Goal: Information Seeking & Learning: Learn about a topic

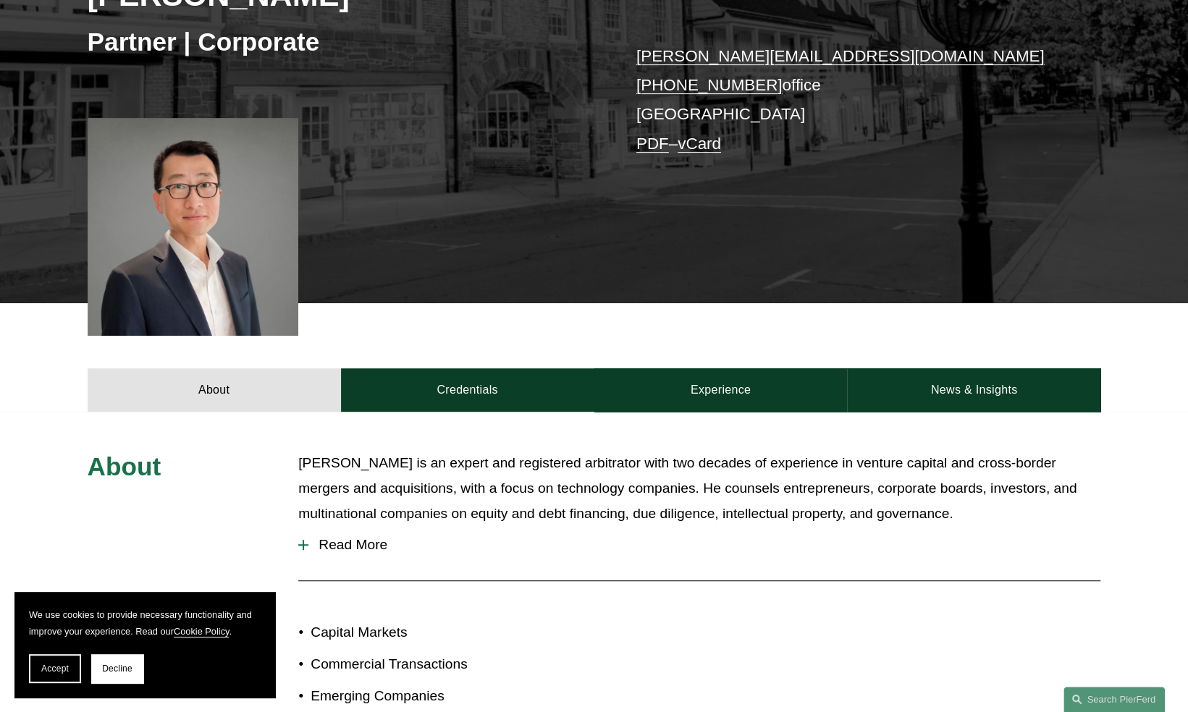
scroll to position [290, 0]
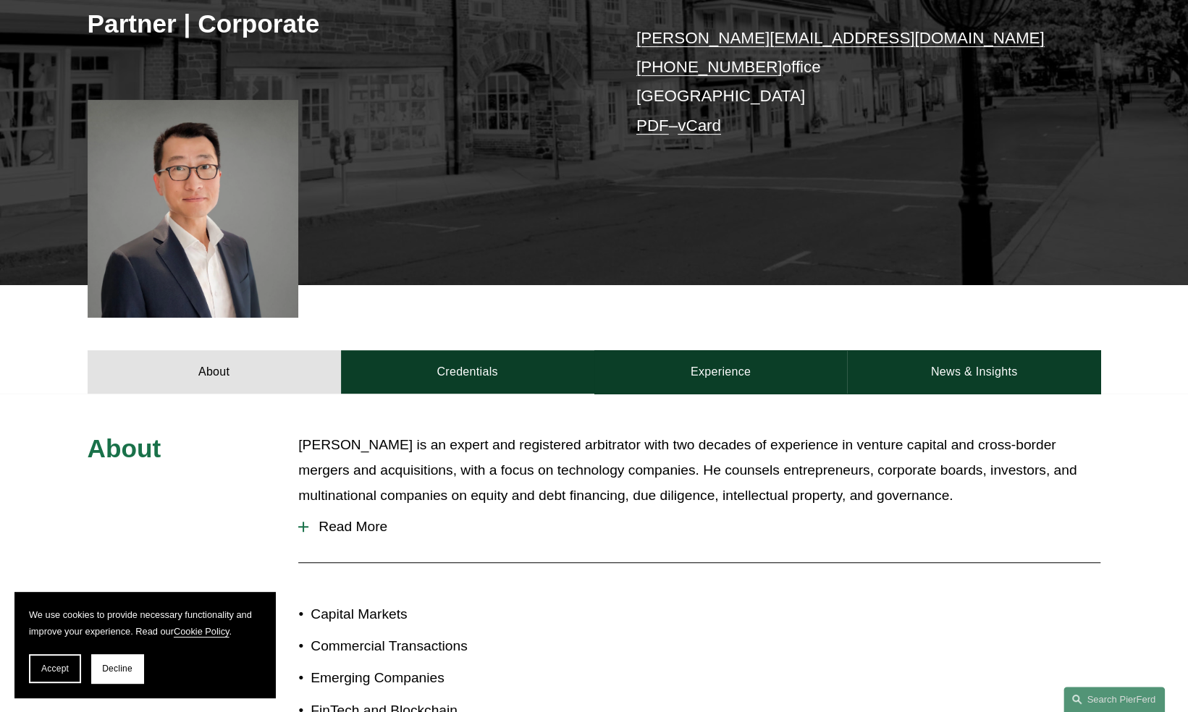
click at [352, 528] on span "Read More" at bounding box center [704, 527] width 792 height 16
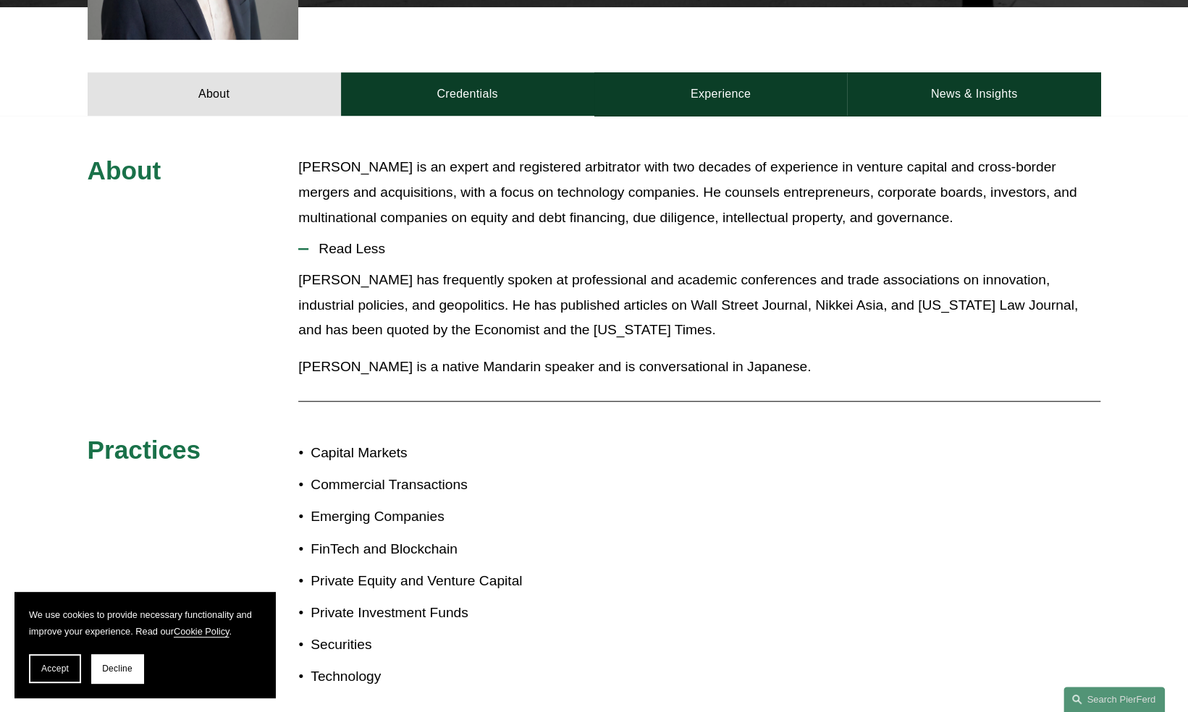
scroll to position [579, 0]
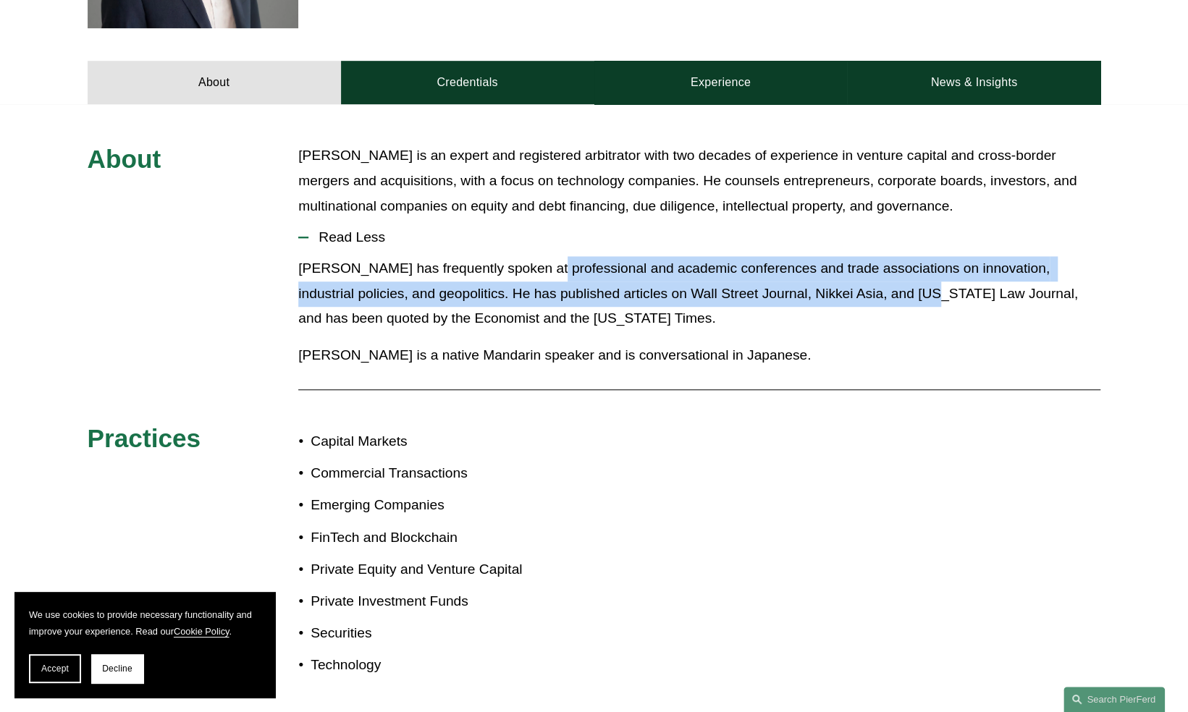
drag, startPoint x: 534, startPoint y: 265, endPoint x: 895, endPoint y: 298, distance: 362.1
click at [895, 298] on p "[PERSON_NAME] has frequently spoken at professional and academic conferences an…" at bounding box center [699, 293] width 802 height 75
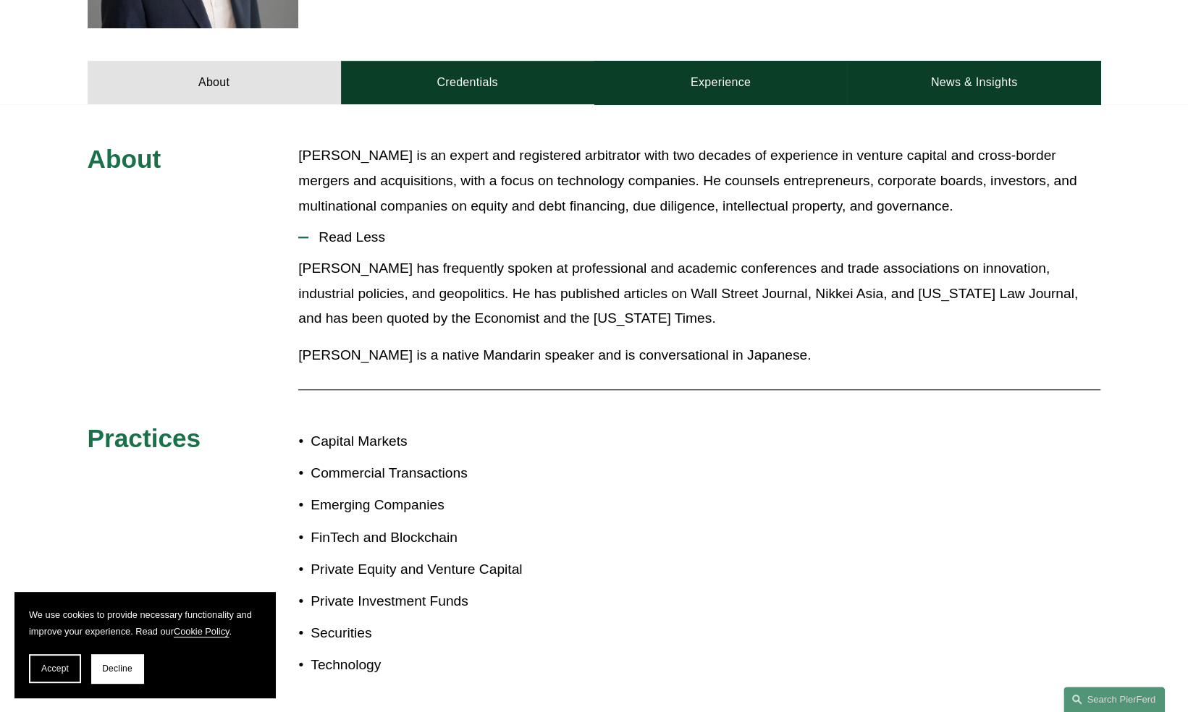
click at [615, 321] on p "[PERSON_NAME] has frequently spoken at professional and academic conferences an…" at bounding box center [699, 293] width 802 height 75
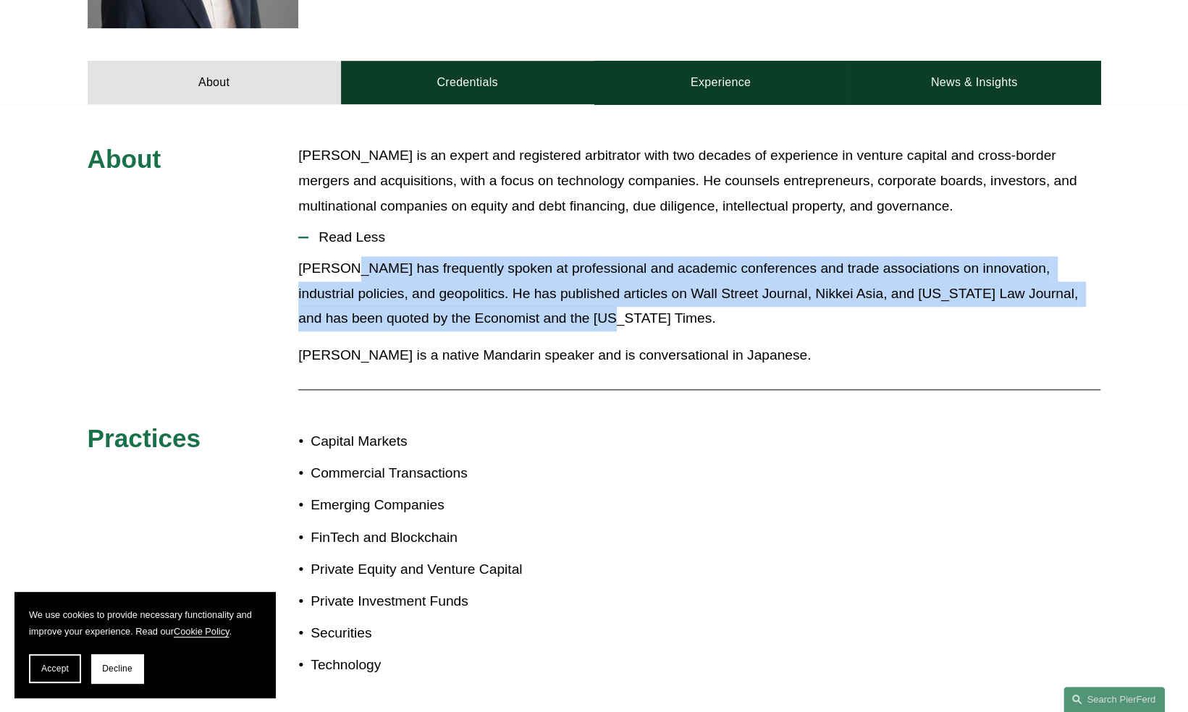
drag, startPoint x: 560, startPoint y: 321, endPoint x: 346, endPoint y: 256, distance: 224.0
click at [346, 256] on p "[PERSON_NAME] has frequently spoken at professional and academic conferences an…" at bounding box center [699, 293] width 802 height 75
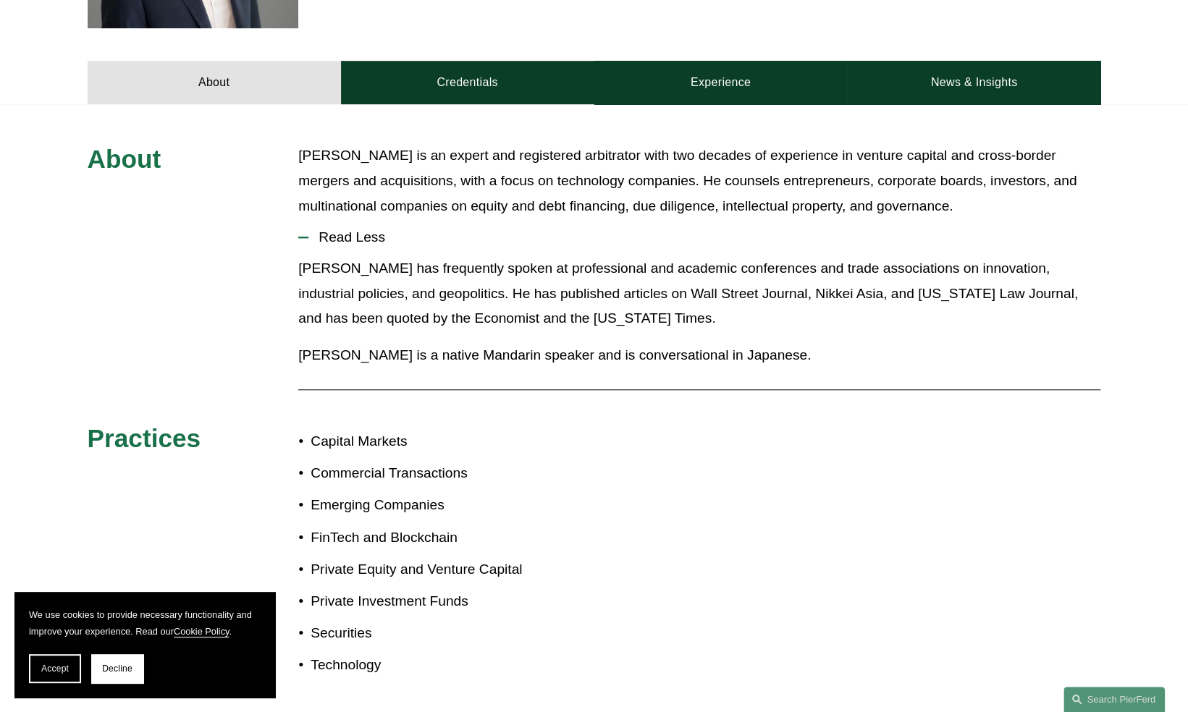
drag, startPoint x: 346, startPoint y: 256, endPoint x: 636, endPoint y: 337, distance: 301.2
click at [636, 337] on div "[PERSON_NAME] has frequently spoken at professional and academic conferences an…" at bounding box center [699, 317] width 802 height 122
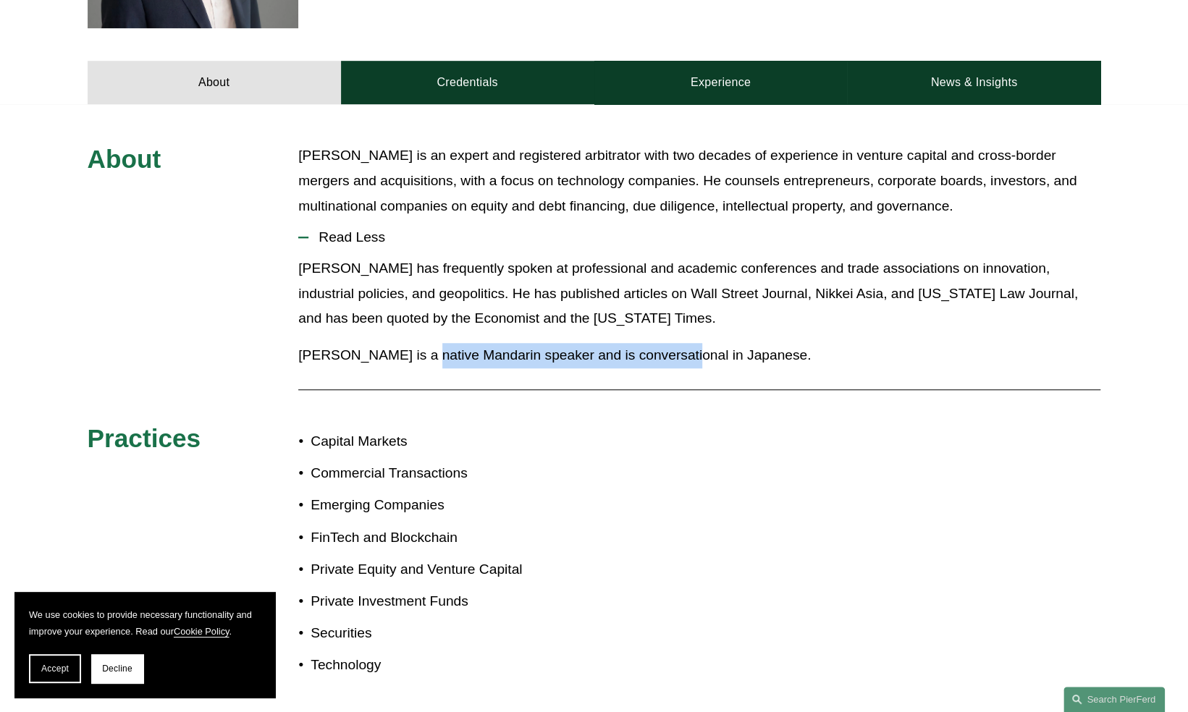
drag, startPoint x: 628, startPoint y: 363, endPoint x: 418, endPoint y: 359, distance: 209.3
click at [418, 359] on p "[PERSON_NAME] is a native Mandarin speaker and is conversational in Japanese." at bounding box center [699, 355] width 802 height 25
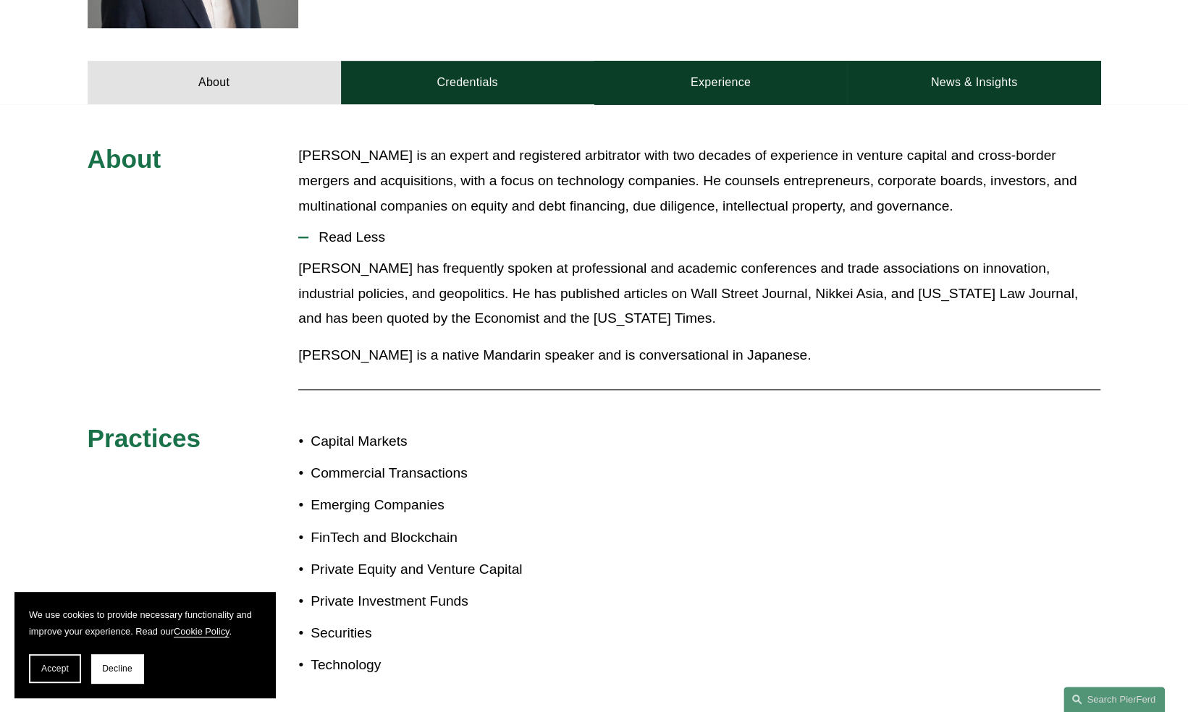
drag, startPoint x: 418, startPoint y: 359, endPoint x: 708, endPoint y: 374, distance: 289.9
click at [708, 374] on div "[PERSON_NAME] has frequently spoken at professional and academic conferences an…" at bounding box center [699, 317] width 802 height 122
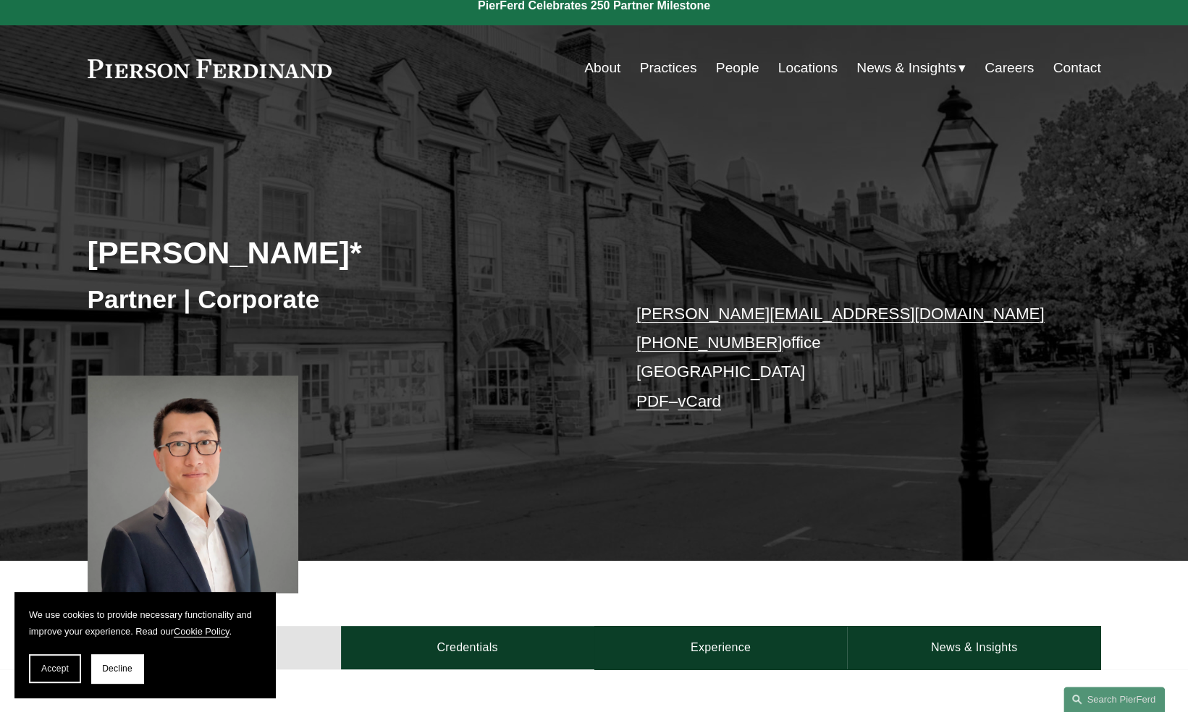
scroll to position [0, 0]
